Goal: Use online tool/utility: Use online tool/utility

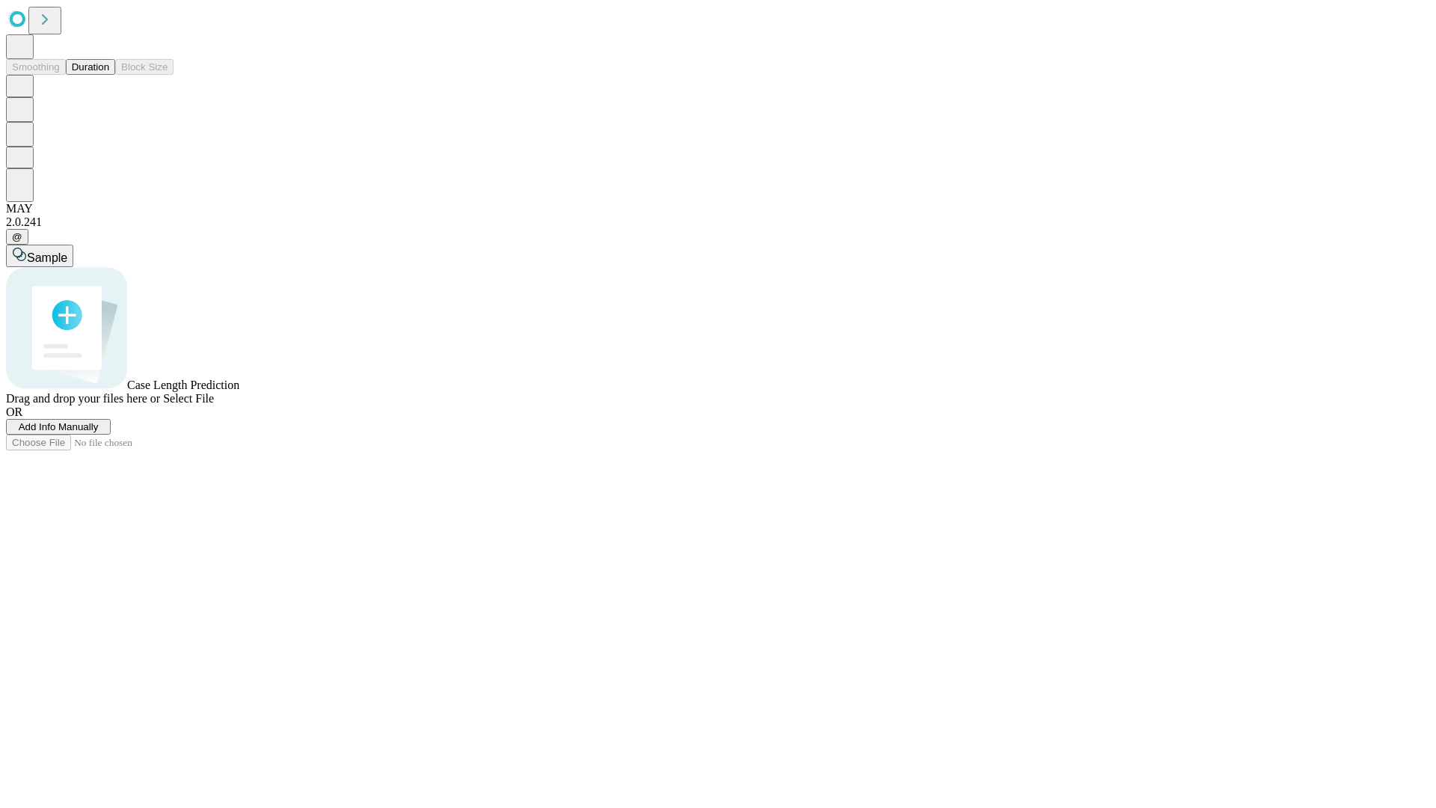
click at [109, 75] on button "Duration" at bounding box center [90, 67] width 49 height 16
click at [214, 405] on span "Select File" at bounding box center [188, 398] width 51 height 13
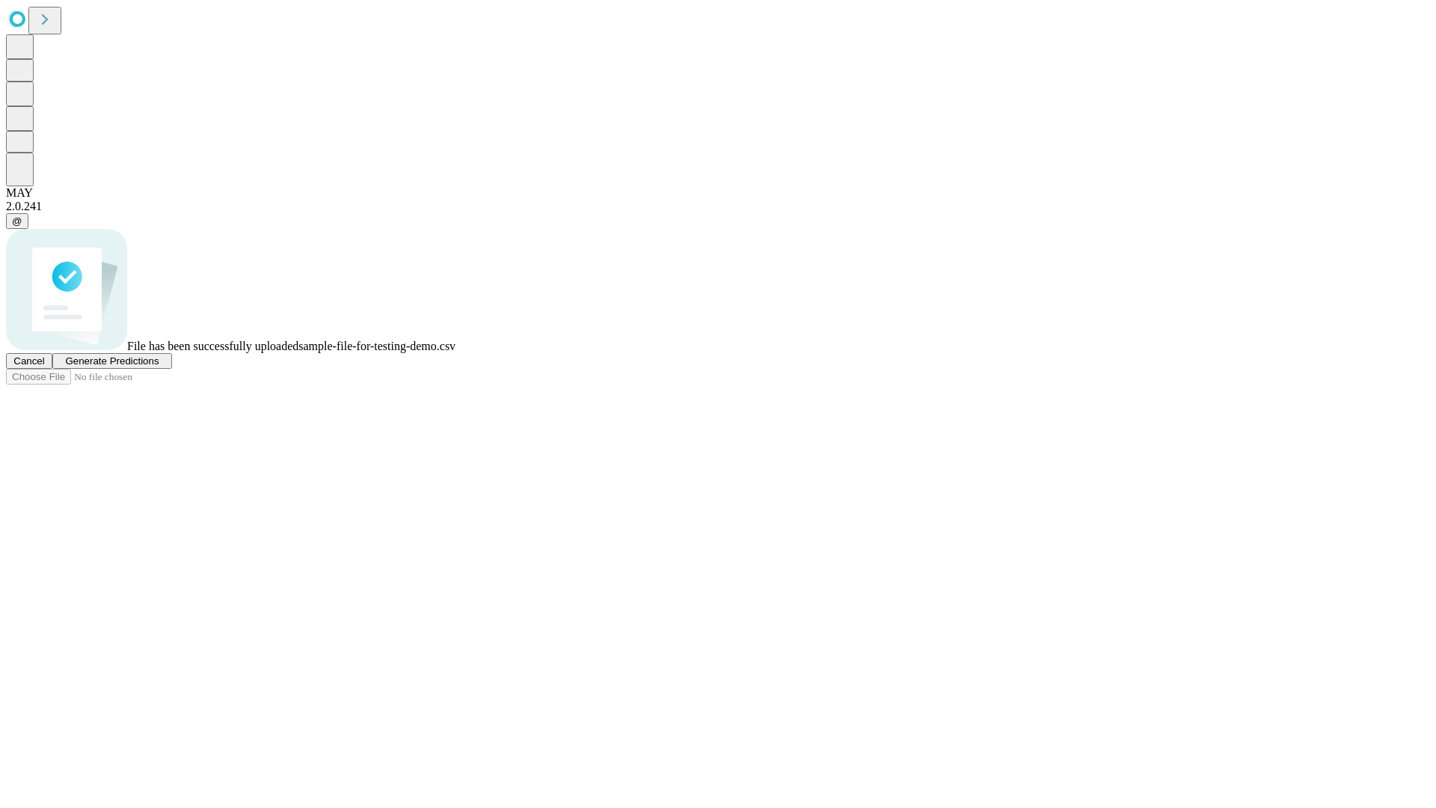
click at [159, 366] on span "Generate Predictions" at bounding box center [111, 360] width 93 height 11
